Goal: Task Accomplishment & Management: Use online tool/utility

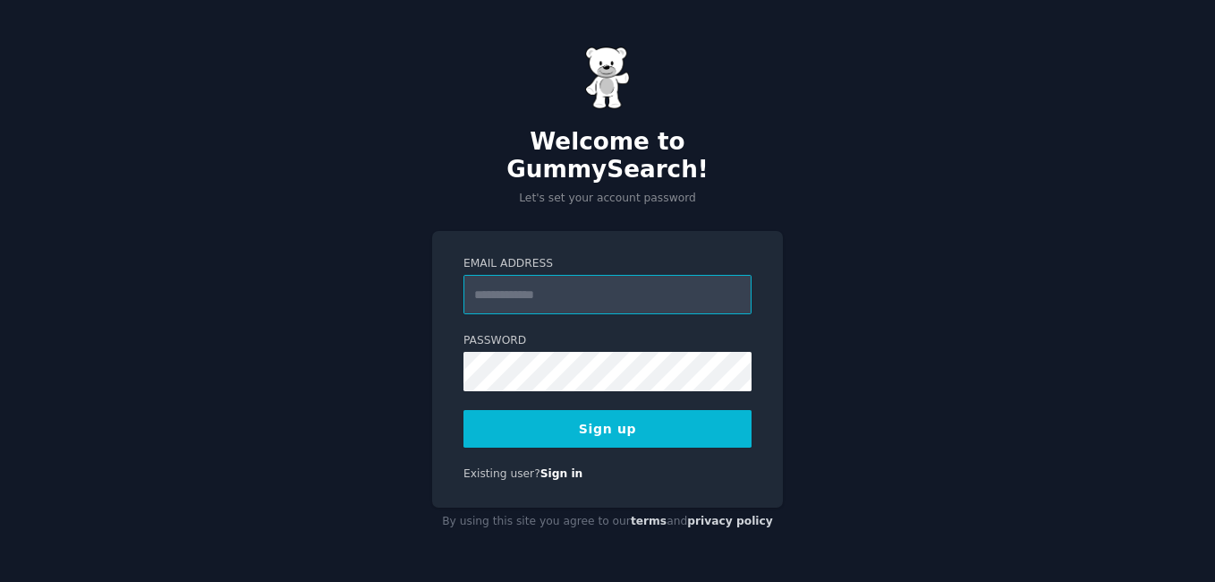
click at [550, 285] on input "Email Address" at bounding box center [607, 294] width 288 height 39
type input "**********"
click at [568, 413] on button "Sign up" at bounding box center [607, 429] width 288 height 38
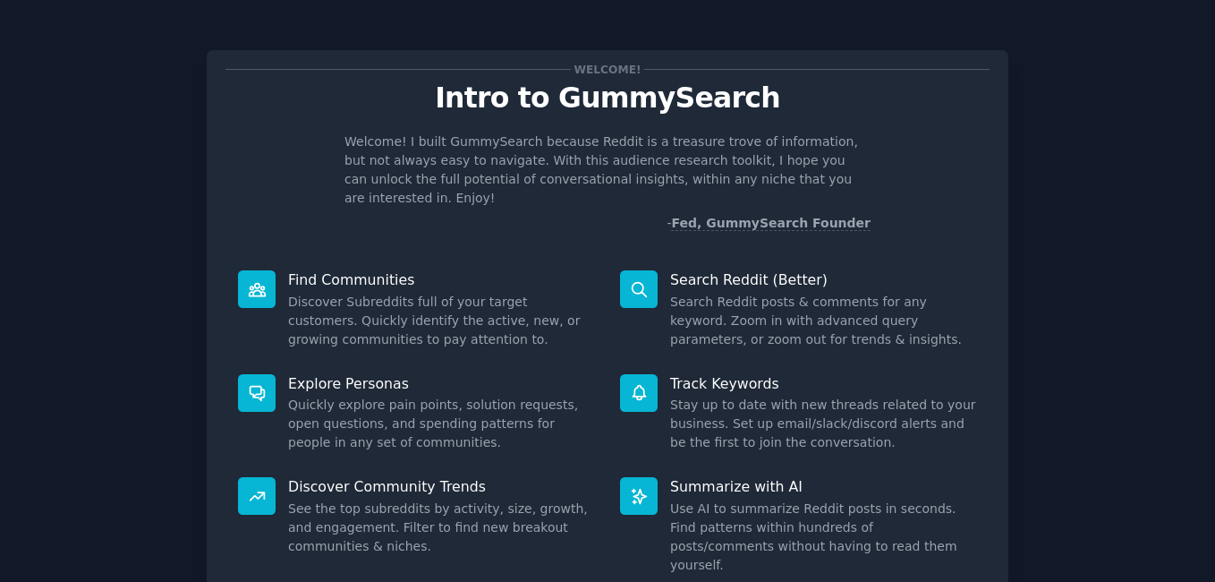
click at [525, 215] on div "Welcome! Intro to GummySearch Welcome! I built GummySearch because Reddit is a …" at bounding box center [608, 328] width 802 height 556
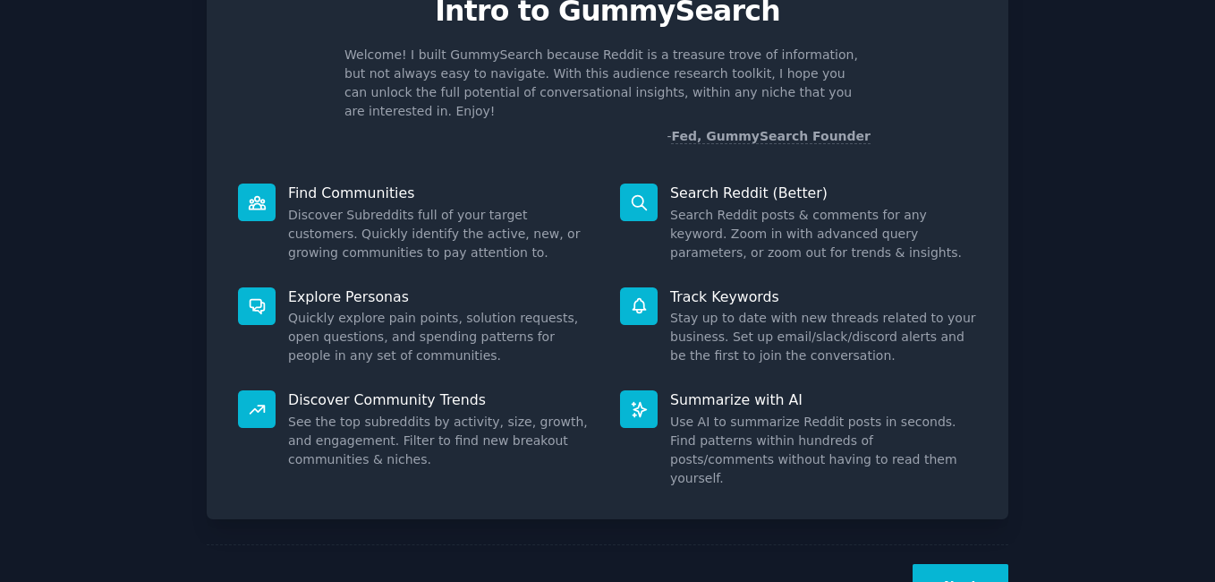
scroll to position [119, 0]
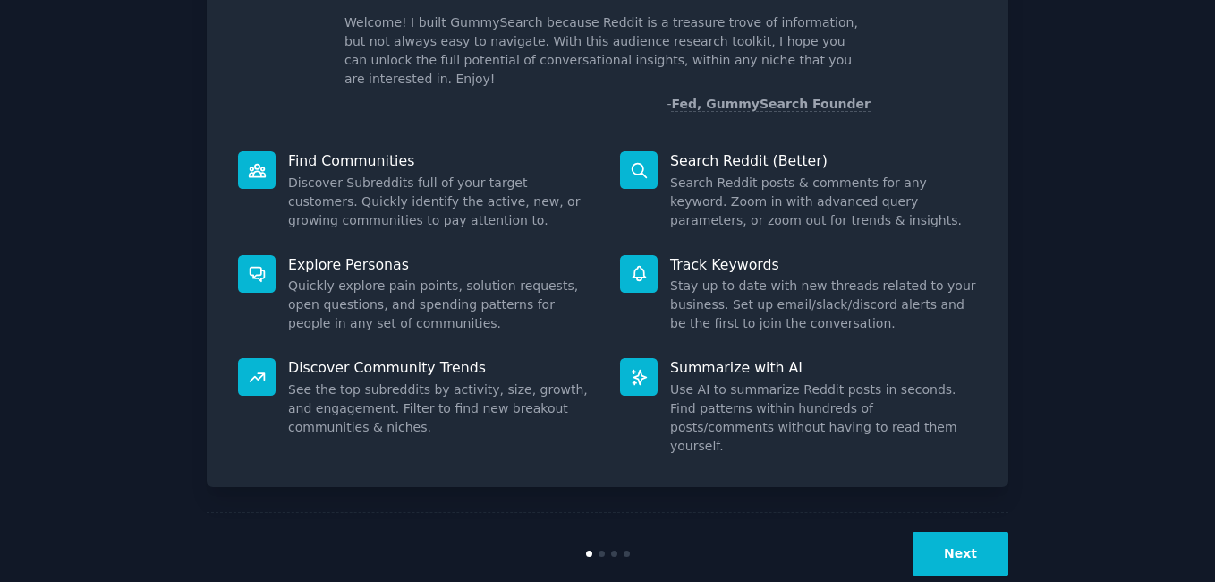
drag, startPoint x: 895, startPoint y: 526, endPoint x: 446, endPoint y: 489, distance: 450.6
click at [446, 512] on div "Next" at bounding box center [608, 553] width 802 height 82
click at [973, 531] on button "Next" at bounding box center [961, 553] width 96 height 44
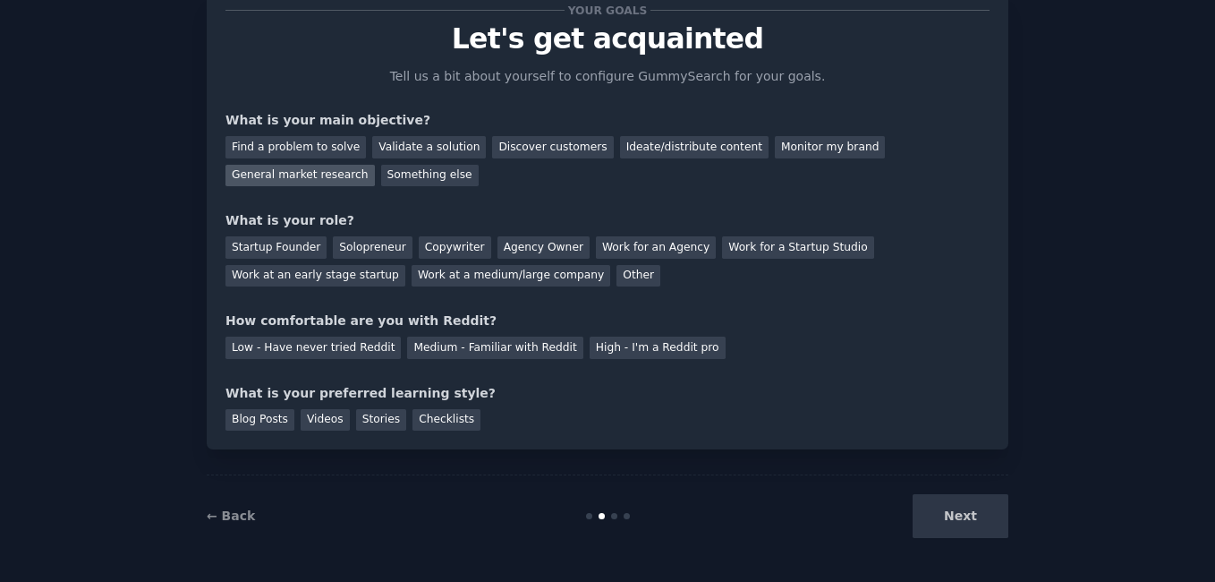
click at [375, 165] on div "General market research" at bounding box center [299, 176] width 149 height 22
click at [514, 248] on div "Agency Owner" at bounding box center [543, 247] width 92 height 22
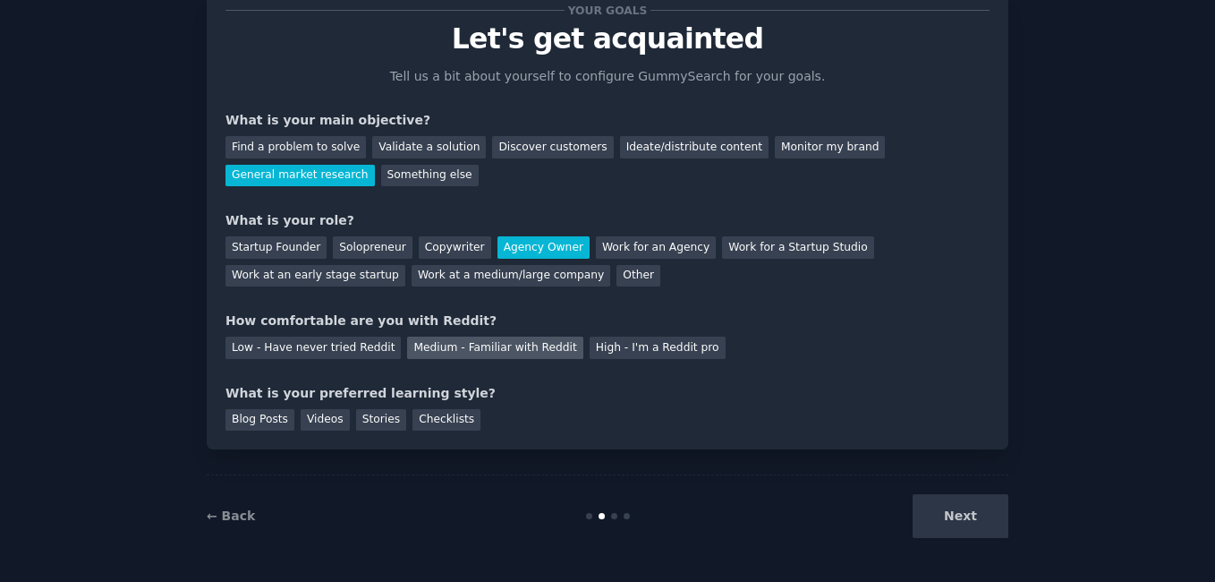
click at [454, 353] on div "Medium - Familiar with Reddit" at bounding box center [494, 347] width 175 height 22
click at [271, 417] on div "Blog Posts" at bounding box center [259, 420] width 69 height 22
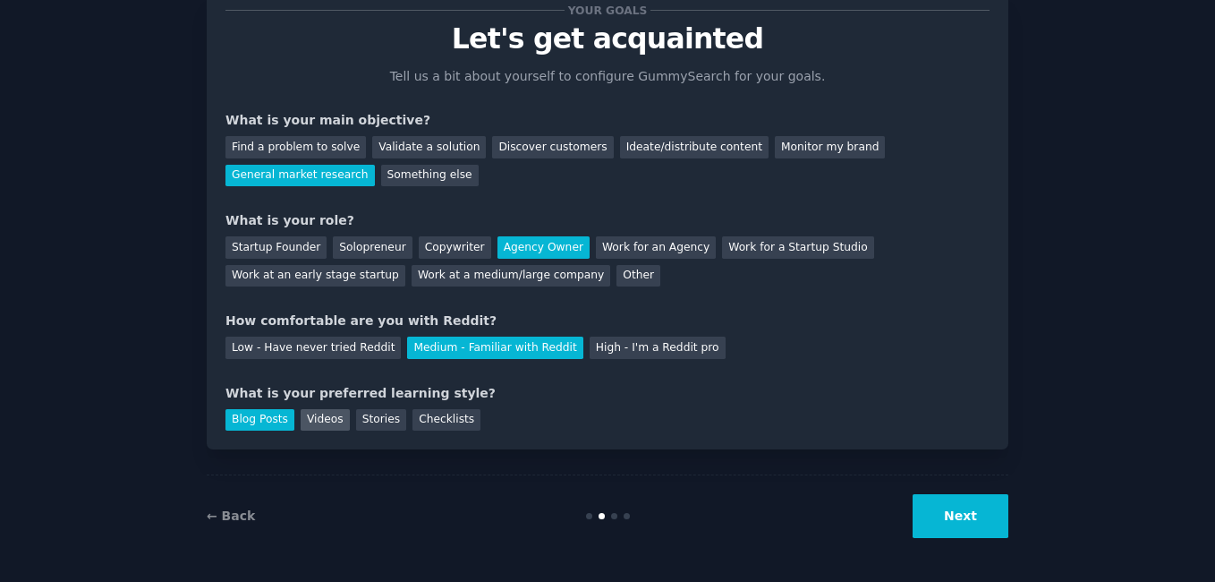
click at [327, 421] on div "Videos" at bounding box center [325, 420] width 49 height 22
click at [972, 508] on button "Next" at bounding box center [961, 516] width 96 height 44
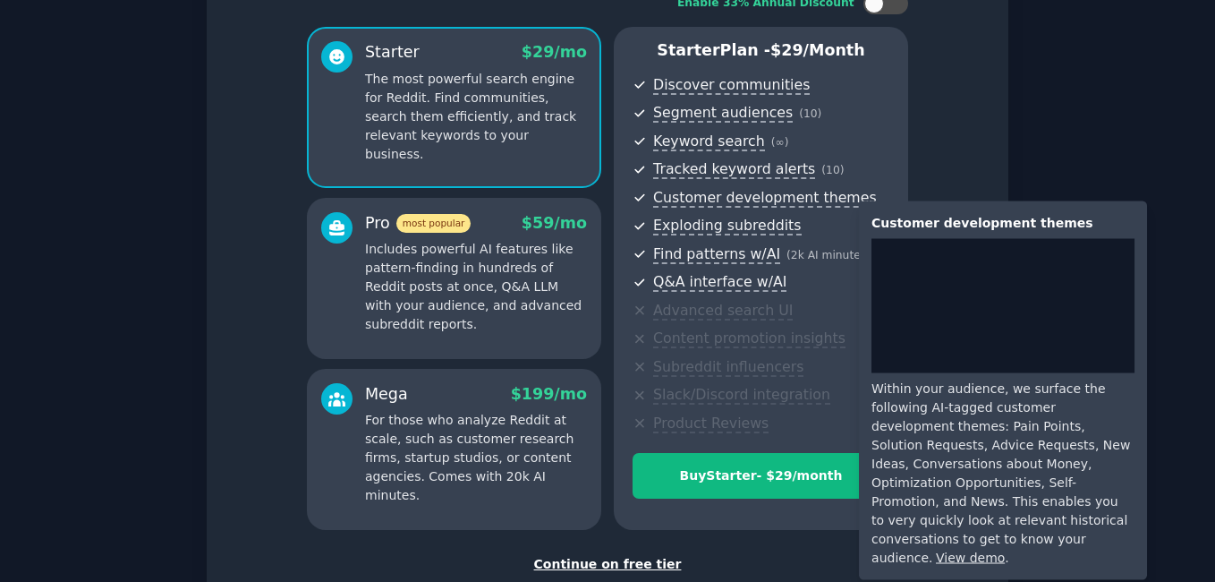
scroll to position [251, 0]
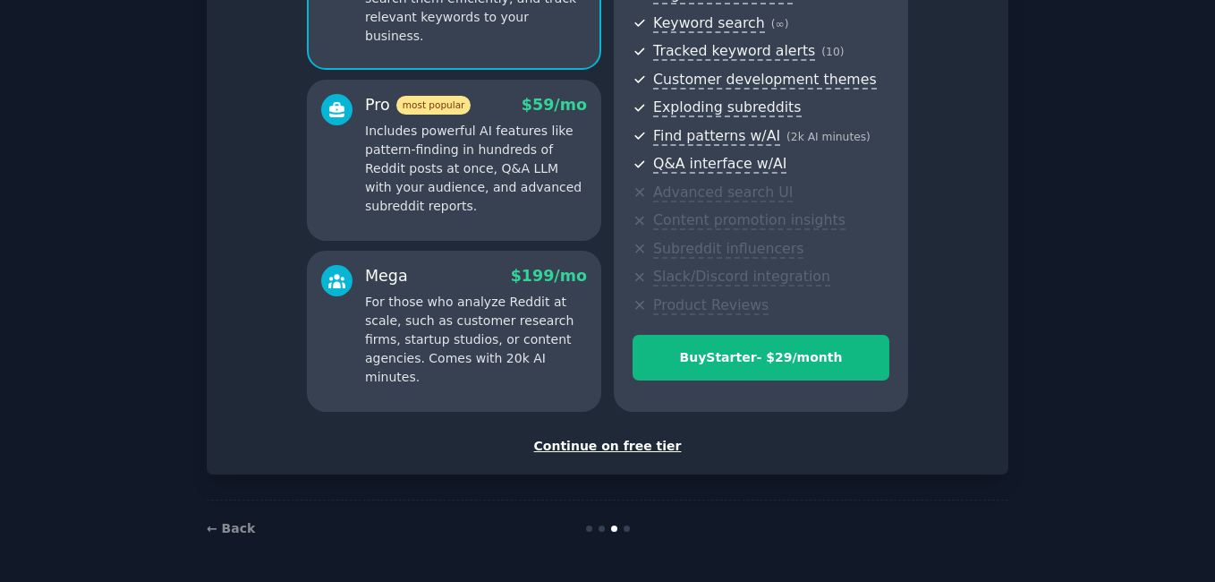
click at [602, 447] on div "Continue on free tier" at bounding box center [607, 446] width 764 height 19
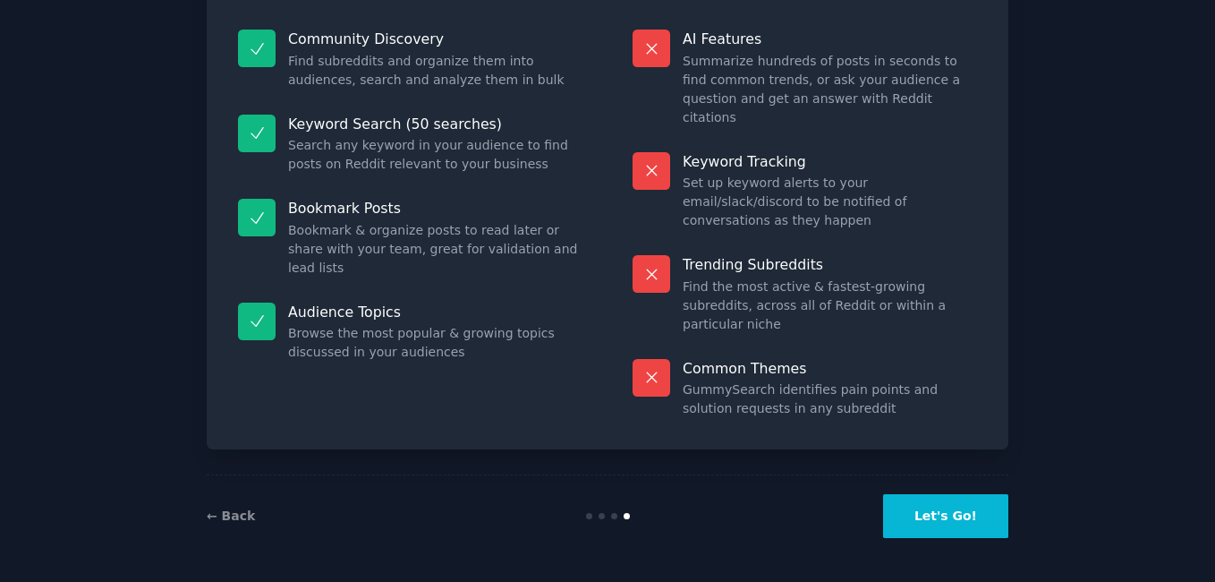
scroll to position [115, 0]
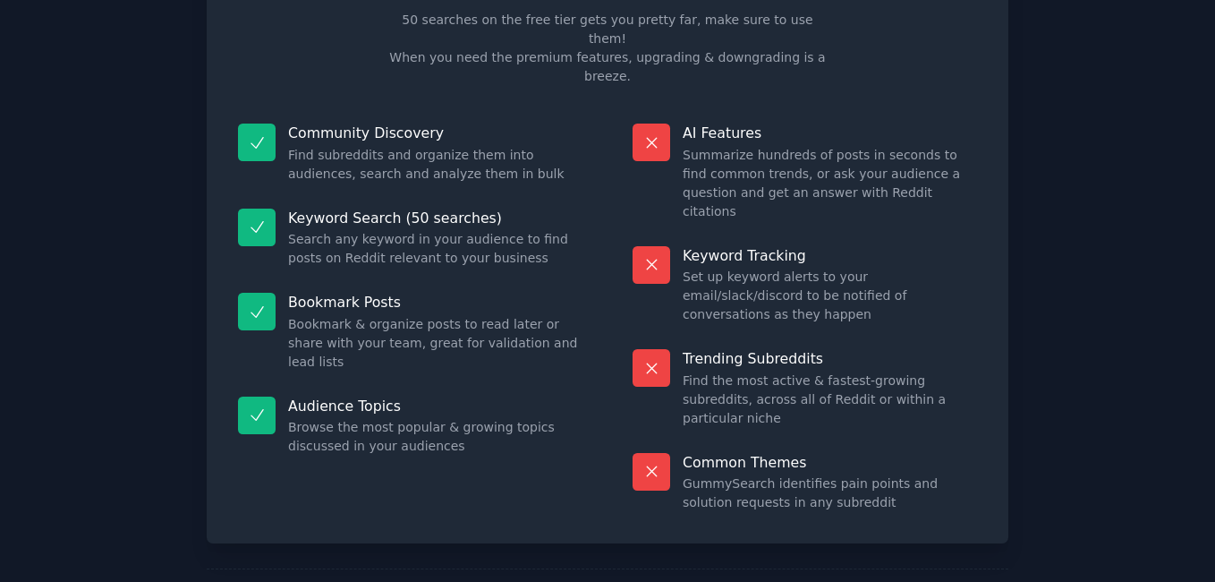
click at [658, 123] on div at bounding box center [652, 142] width 38 height 38
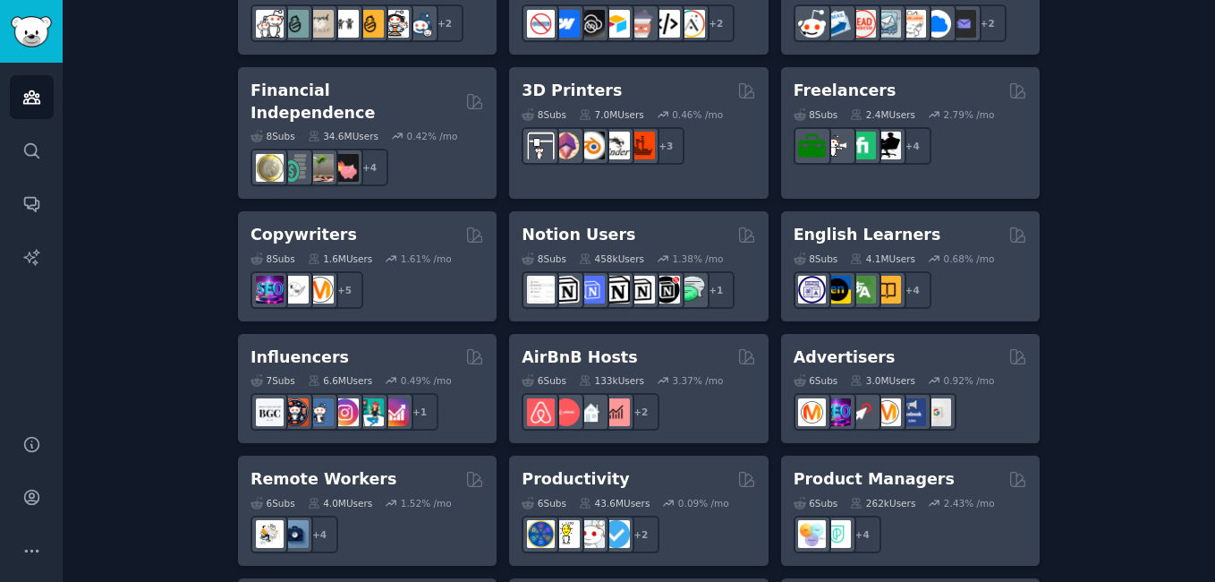
scroll to position [1483, 0]
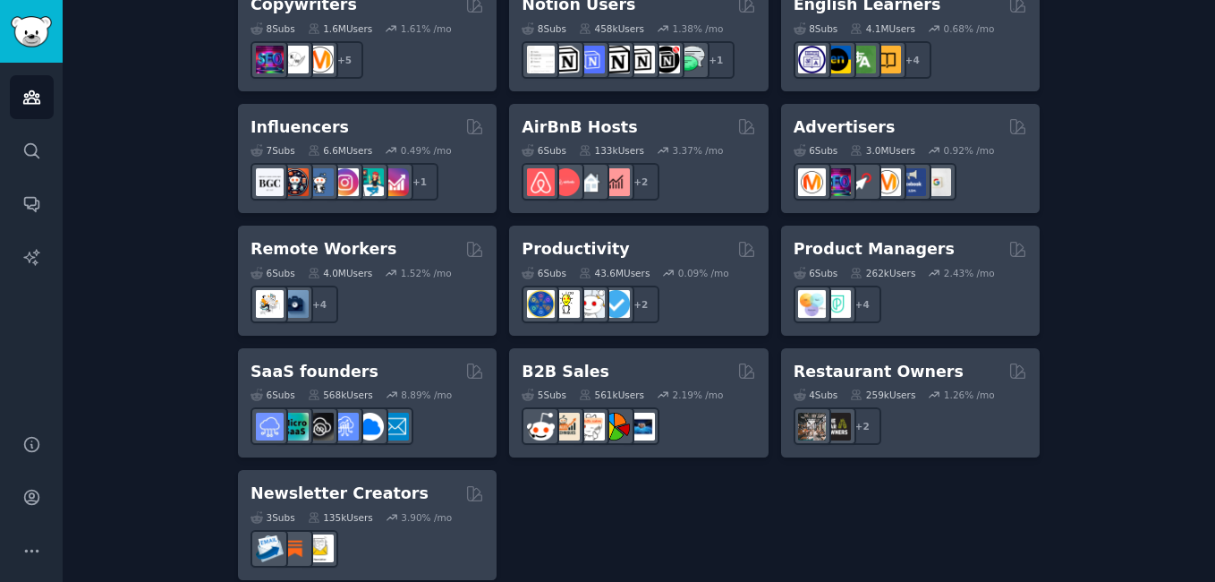
drag, startPoint x: 166, startPoint y: 242, endPoint x: 164, endPoint y: 347, distance: 104.7
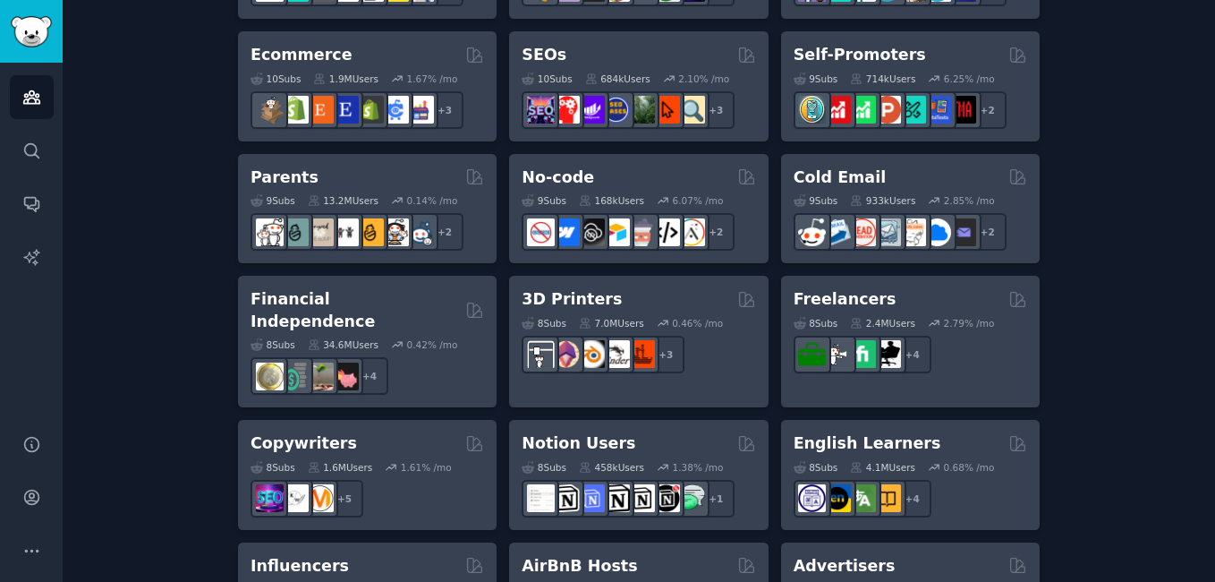
drag, startPoint x: 166, startPoint y: 343, endPoint x: 179, endPoint y: 233, distance: 110.9
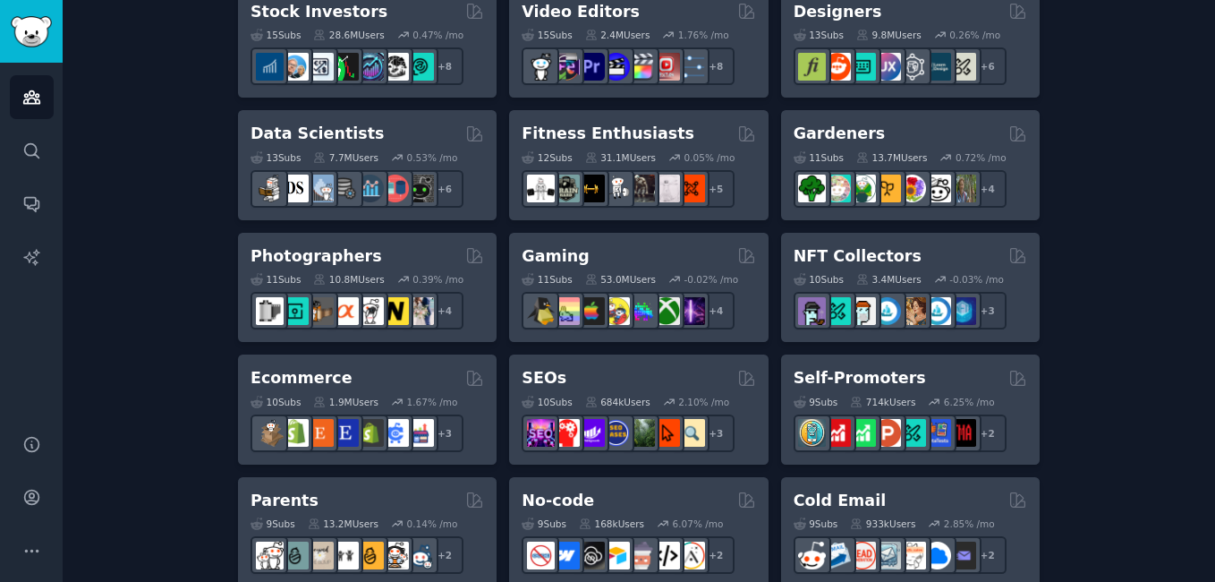
drag, startPoint x: 185, startPoint y: 397, endPoint x: 187, endPoint y: 334, distance: 63.5
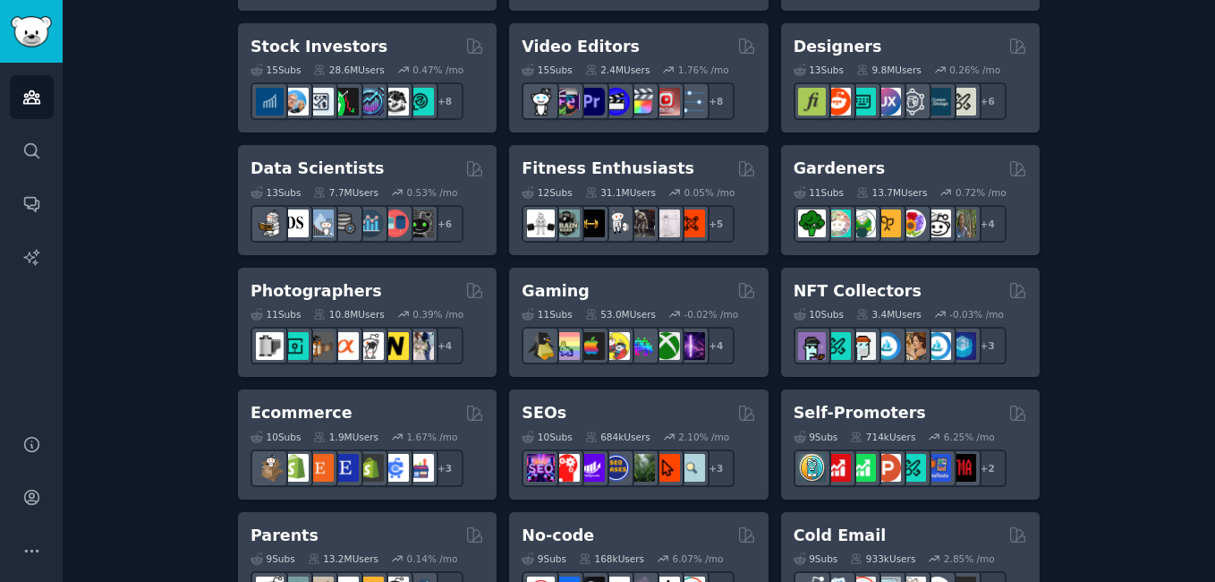
scroll to position [0, 0]
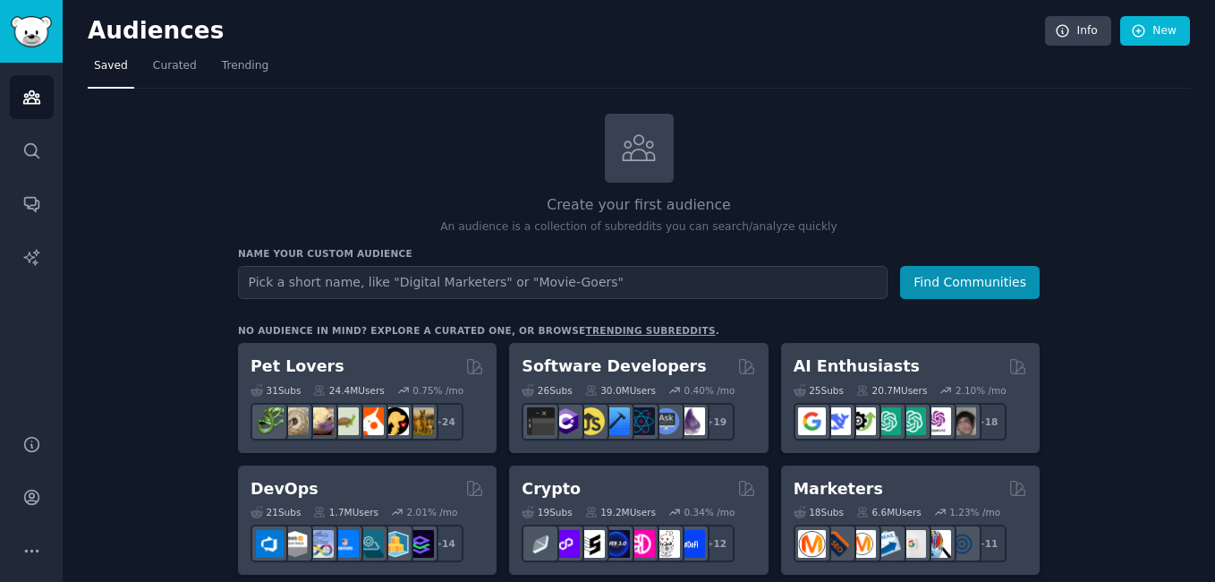
drag, startPoint x: 195, startPoint y: 522, endPoint x: 231, endPoint y: 268, distance: 256.6
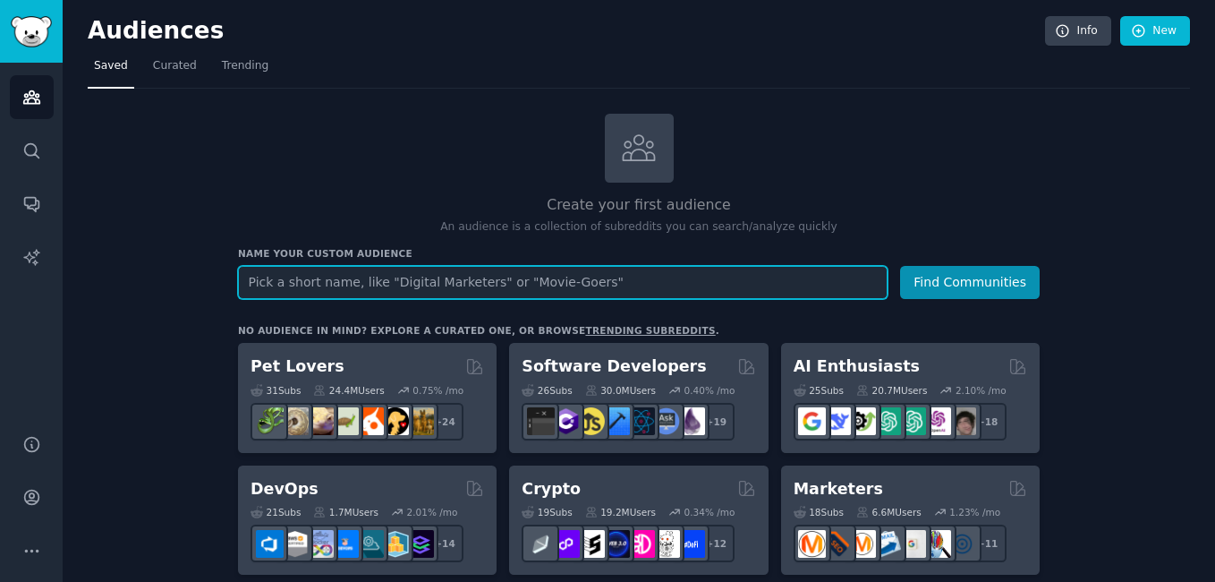
click at [389, 284] on input "text" at bounding box center [563, 282] width 650 height 33
click at [287, 285] on input "text" at bounding box center [563, 282] width 650 height 33
type input "invetions"
click at [900, 266] on button "Find Communities" at bounding box center [970, 282] width 140 height 33
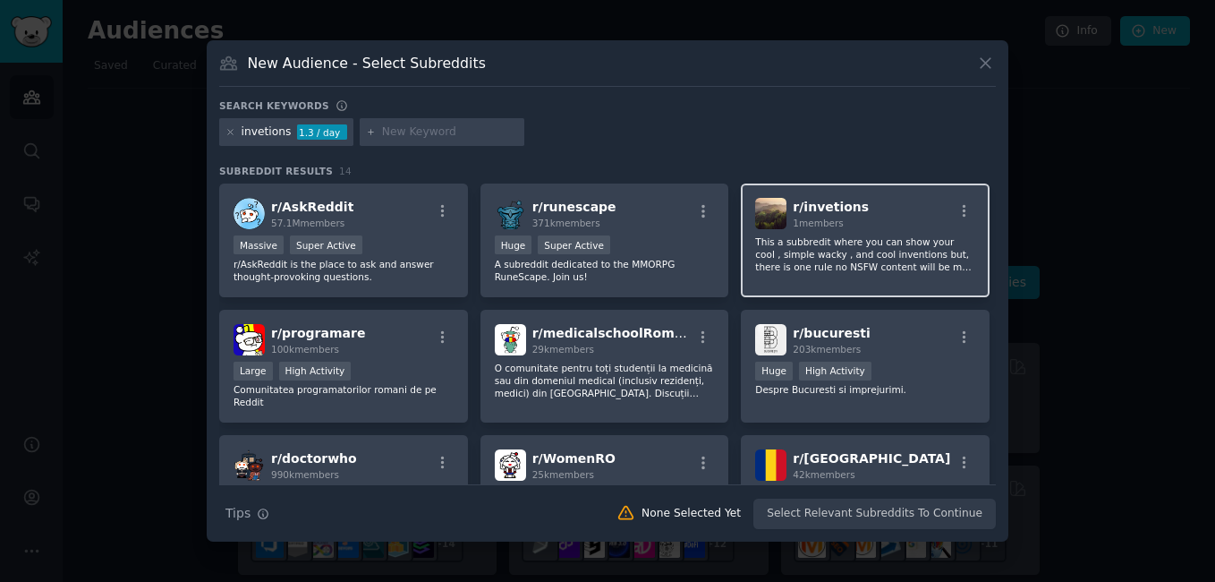
click at [902, 259] on p "This a subbredit where you can show your cool , simple wacky , and cool inventi…" at bounding box center [865, 254] width 220 height 38
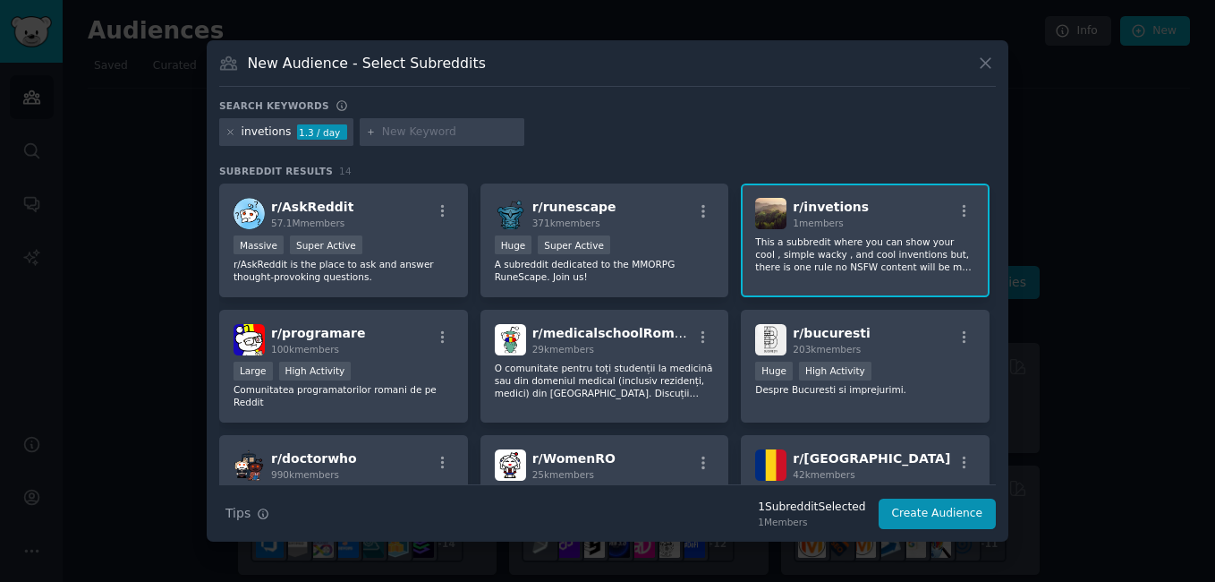
click at [896, 136] on div "invetions 1.3 / day" at bounding box center [607, 135] width 777 height 35
drag, startPoint x: 811, startPoint y: 234, endPoint x: 811, endPoint y: 148, distance: 86.8
click at [811, 148] on div "invetions 1.3 / day" at bounding box center [607, 135] width 777 height 35
click at [800, 200] on span "r/ invetions" at bounding box center [831, 207] width 76 height 14
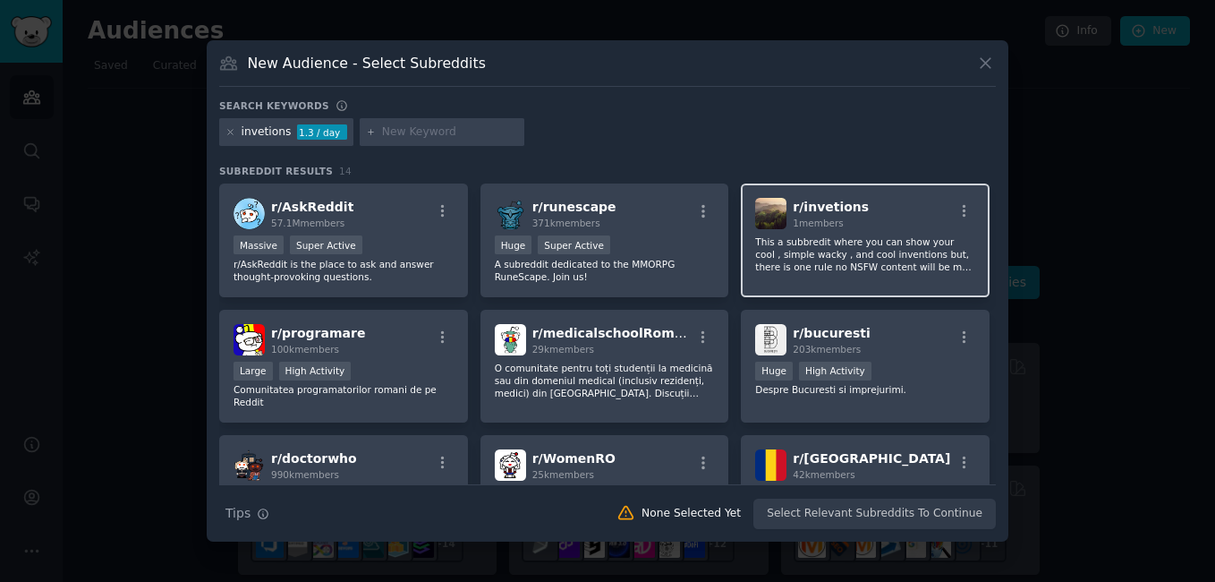
click at [826, 209] on span "r/ invetions" at bounding box center [831, 207] width 76 height 14
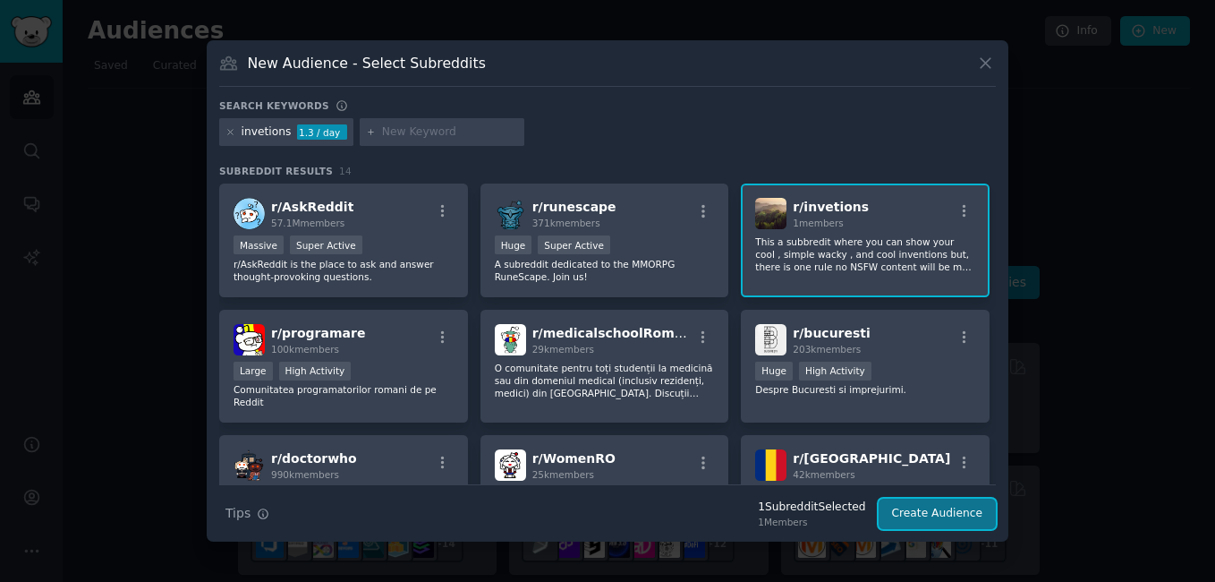
click at [922, 511] on button "Create Audience" at bounding box center [938, 513] width 118 height 30
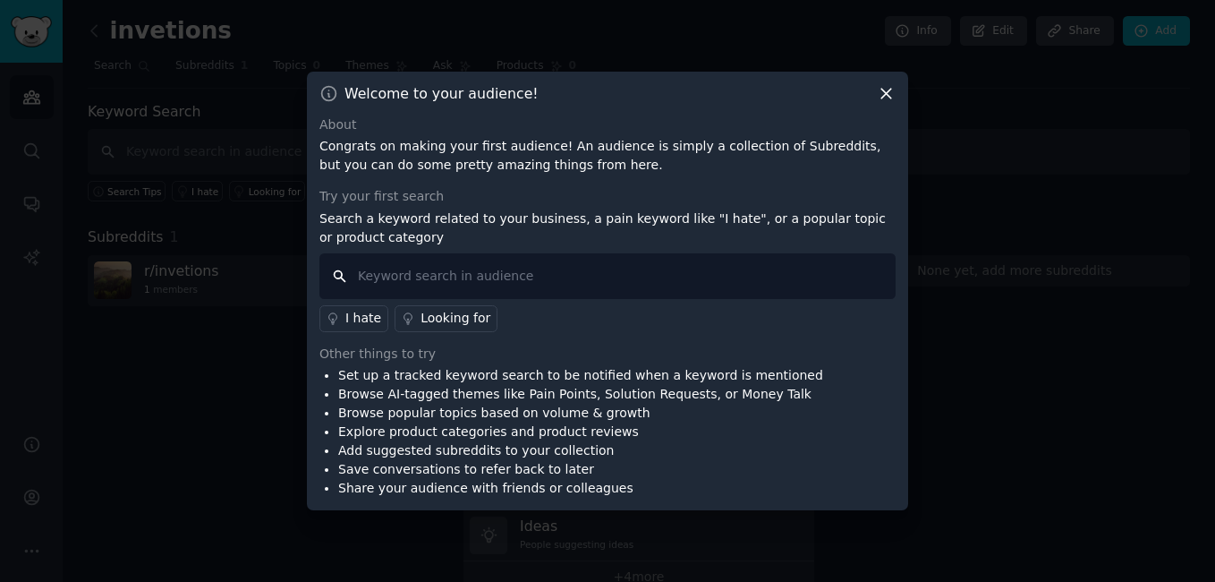
click at [423, 269] on input "text" at bounding box center [607, 276] width 576 height 46
type input "clickbank"
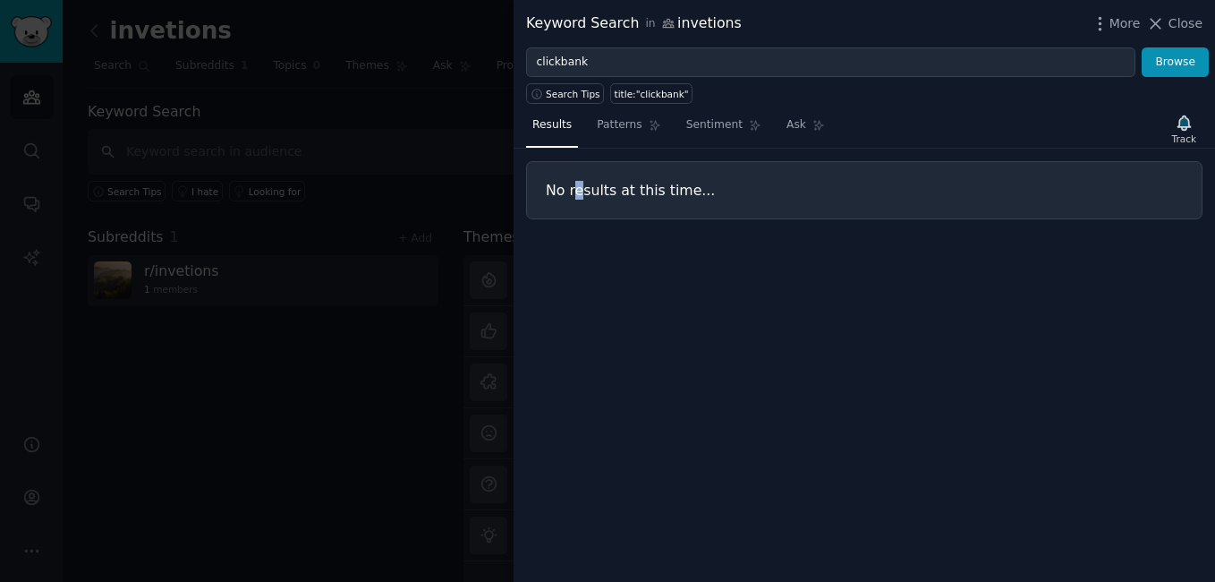
drag, startPoint x: 692, startPoint y: 174, endPoint x: 583, endPoint y: 240, distance: 127.7
click at [583, 240] on div "Results Patterns Sentiment Ask Track No results at this time..." at bounding box center [864, 343] width 701 height 478
drag, startPoint x: 583, startPoint y: 240, endPoint x: 797, endPoint y: 169, distance: 225.2
click at [797, 169] on div "No results at this time..." at bounding box center [864, 190] width 676 height 58
click at [1186, 72] on button "Browse" at bounding box center [1175, 62] width 67 height 30
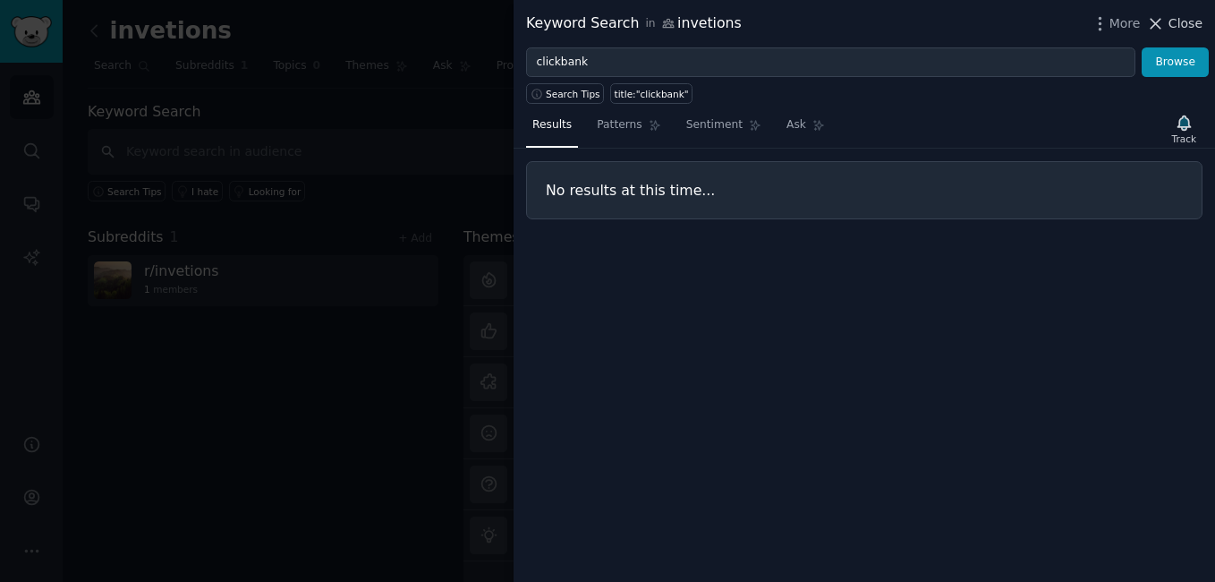
click at [1155, 21] on icon at bounding box center [1155, 23] width 19 height 19
